Goal: Information Seeking & Learning: Check status

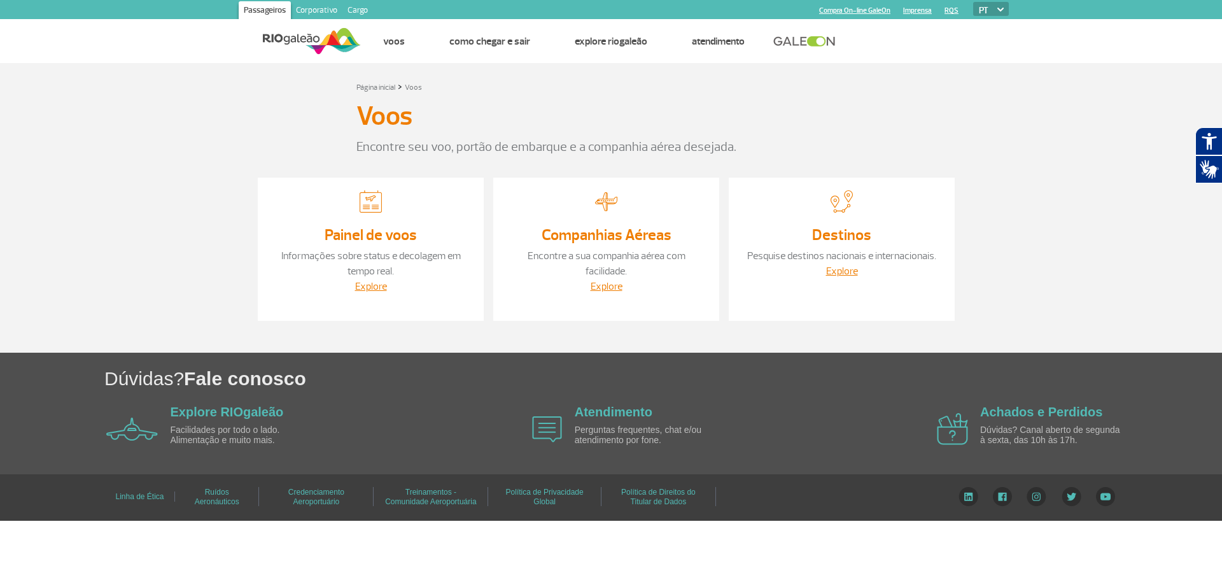
click at [379, 238] on link "Painel de voos" at bounding box center [371, 234] width 92 height 19
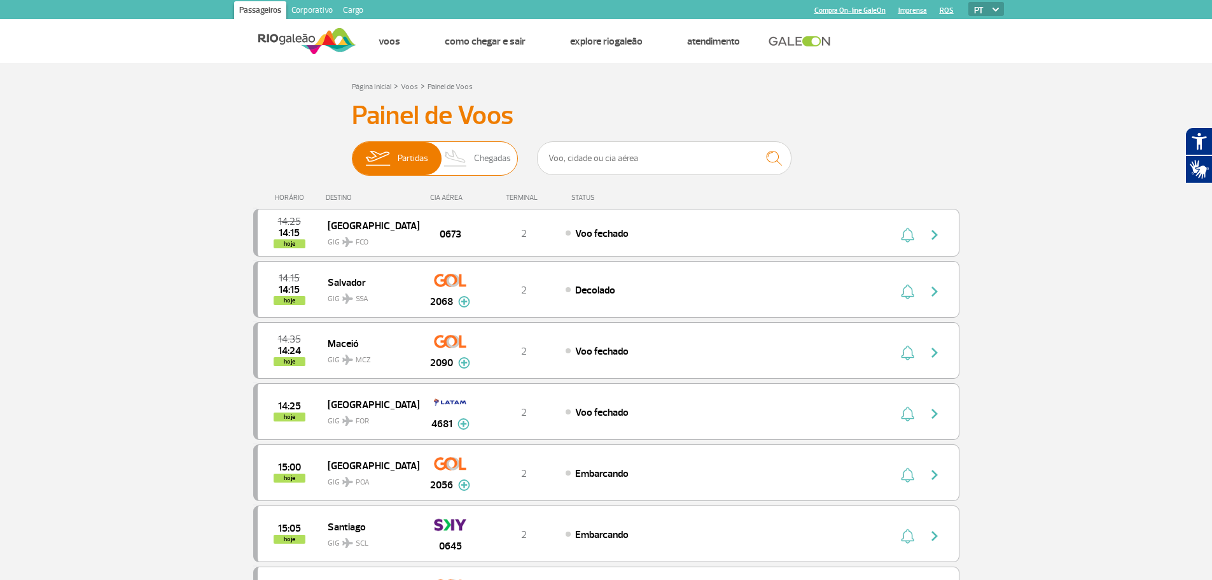
click at [474, 171] on span "Chegadas" at bounding box center [492, 158] width 37 height 33
click at [352, 152] on input "Partidas Chegadas" at bounding box center [352, 152] width 0 height 0
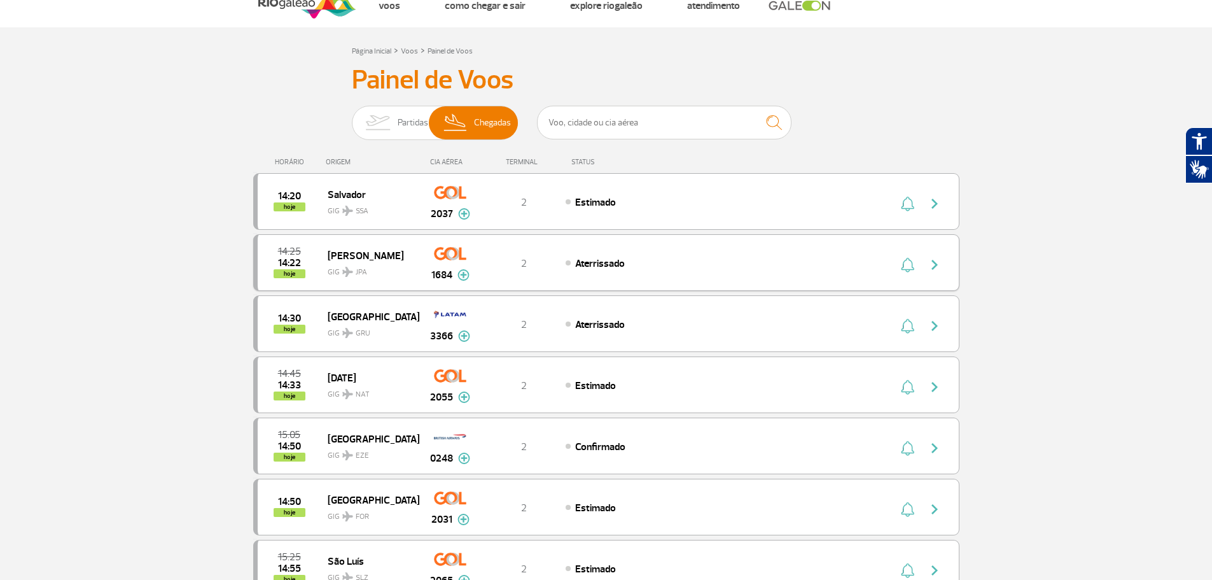
scroll to position [64, 0]
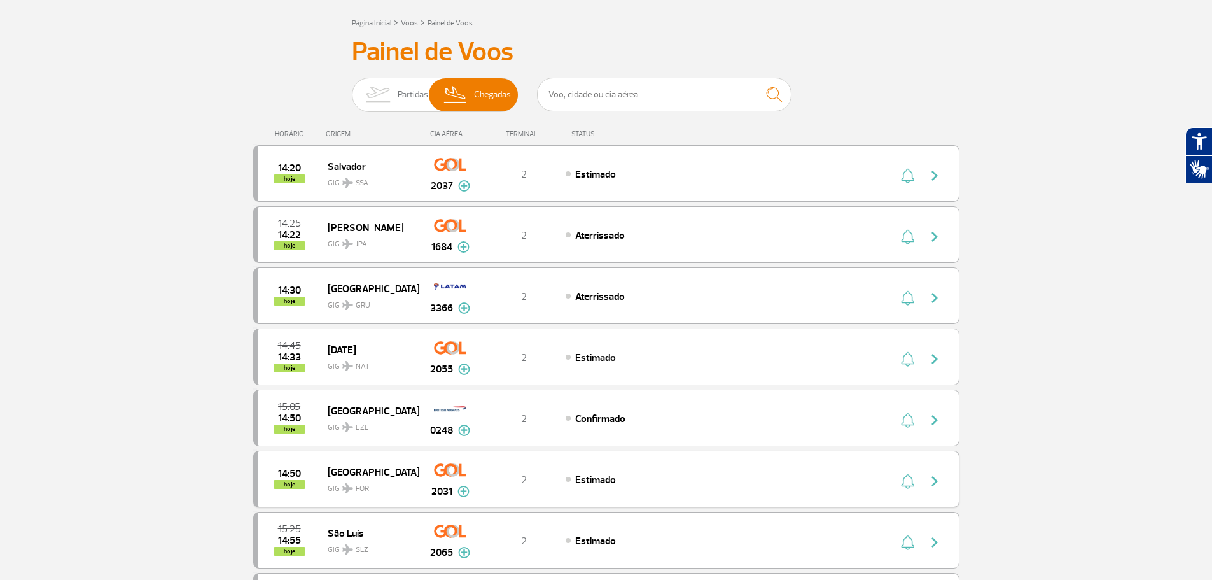
click at [460, 490] on img at bounding box center [464, 491] width 12 height 11
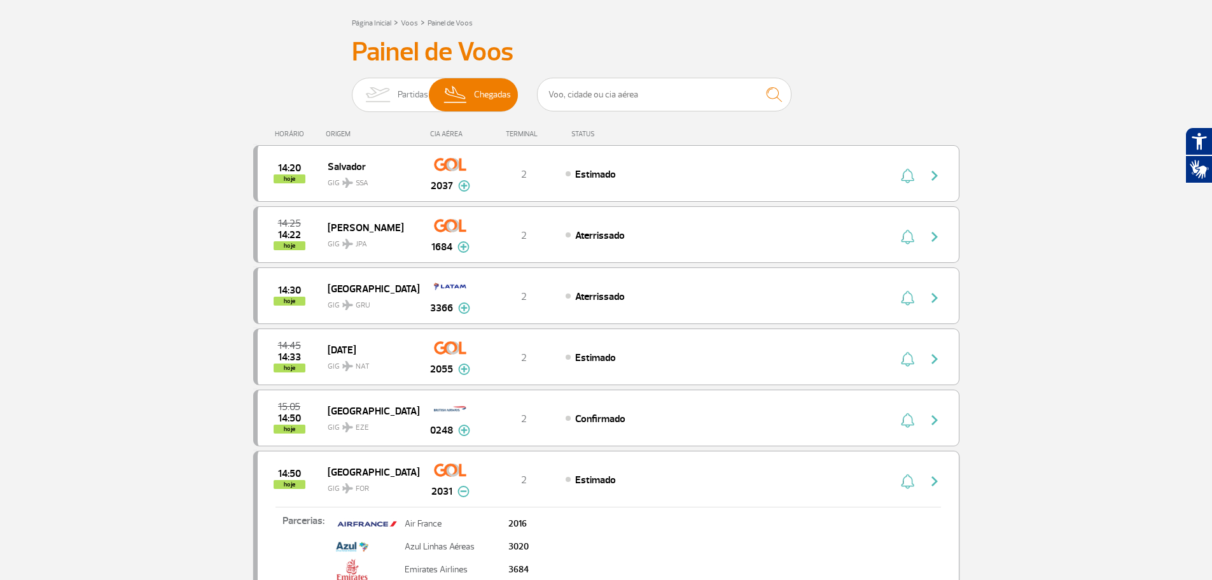
click at [460, 490] on img at bounding box center [464, 491] width 12 height 11
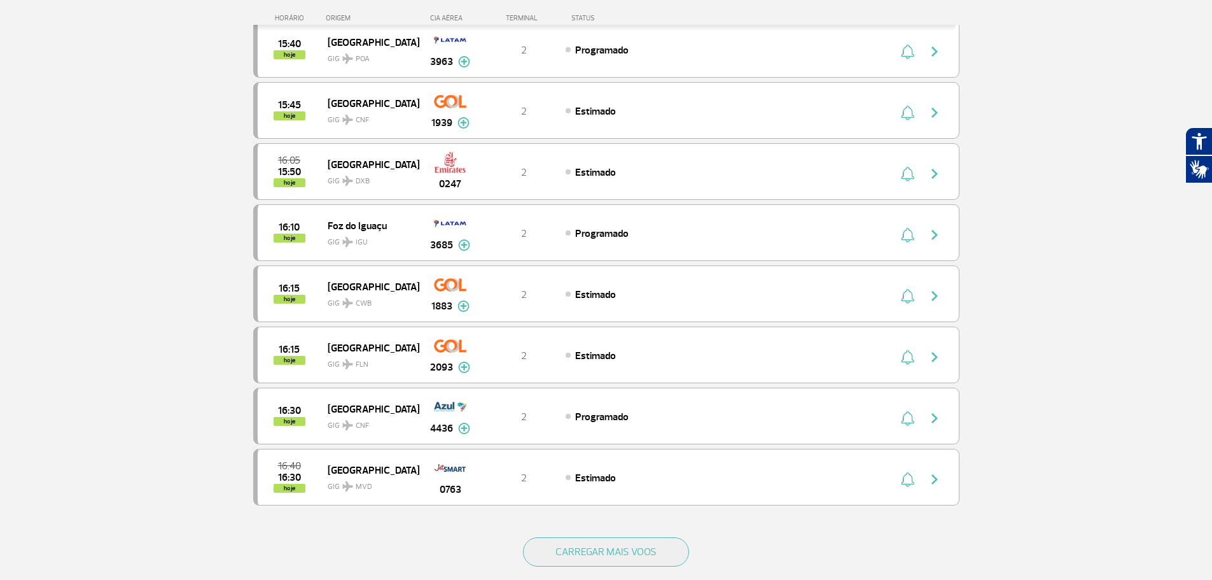
scroll to position [955, 0]
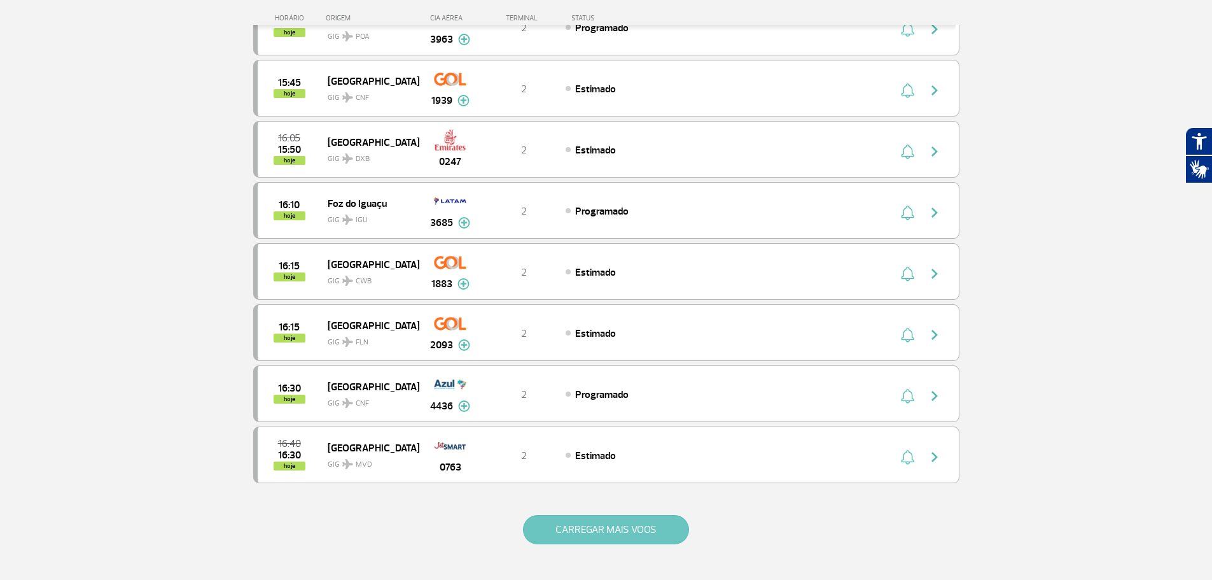
click at [589, 523] on button "CARREGAR MAIS VOOS" at bounding box center [606, 529] width 166 height 29
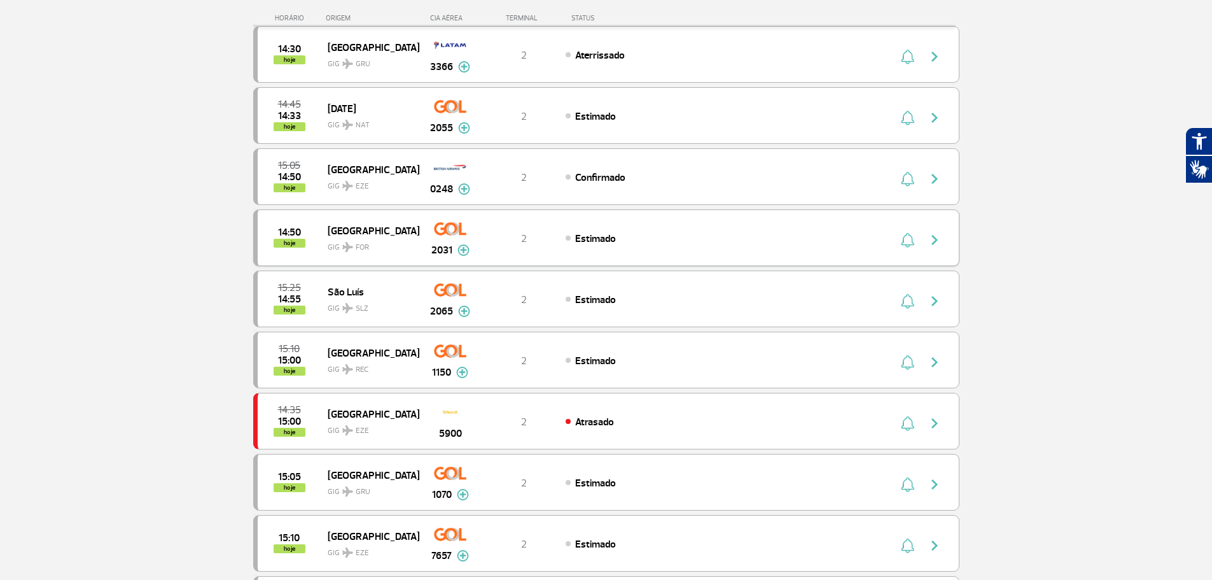
scroll to position [255, 0]
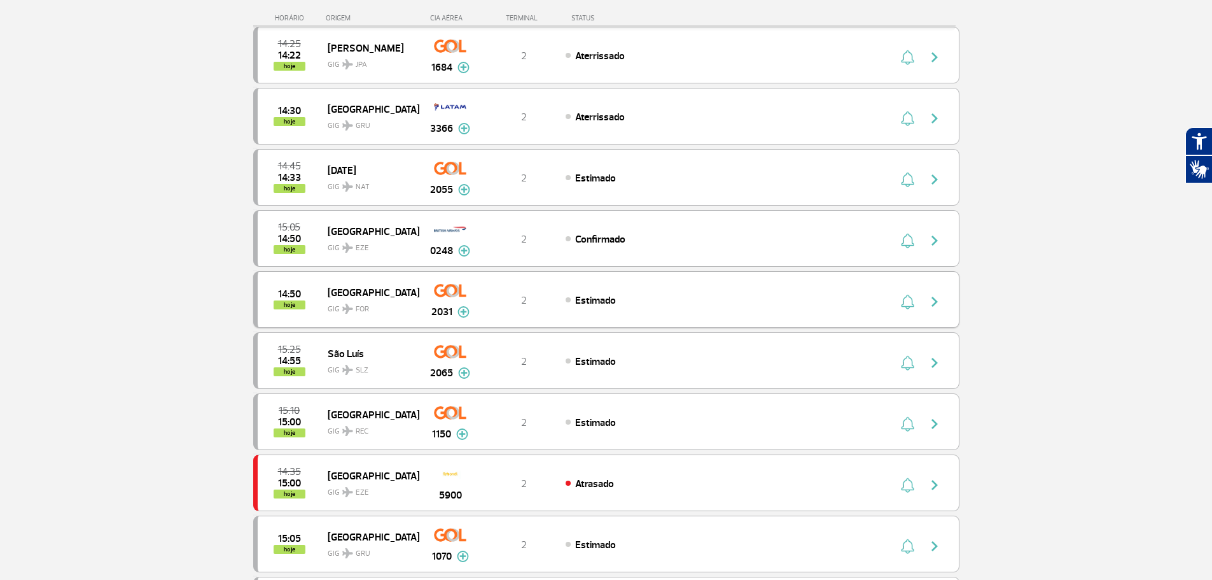
click at [938, 305] on img "button" at bounding box center [934, 301] width 15 height 15
